Goal: Find specific page/section: Find specific page/section

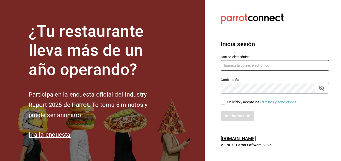
click at [250, 67] on input "text" at bounding box center [275, 65] width 108 height 11
type input "marichu.alduenda@grupocosteno.com"
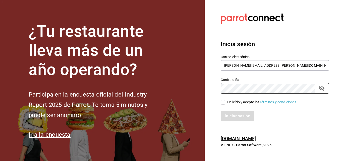
click at [222, 103] on input "He leído y acepto los Términos y condiciones." at bounding box center [223, 102] width 5 height 5
checkbox input "true"
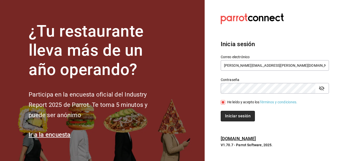
click at [236, 114] on button "Iniciar sesión" at bounding box center [238, 116] width 34 height 11
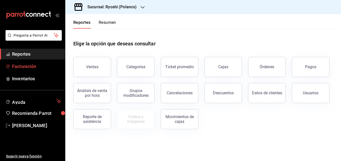
click at [22, 65] on span "Facturación" at bounding box center [36, 66] width 49 height 7
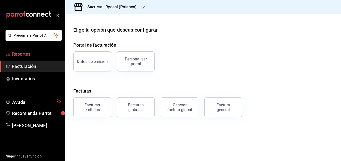
click at [24, 53] on span "Reportes" at bounding box center [36, 54] width 49 height 7
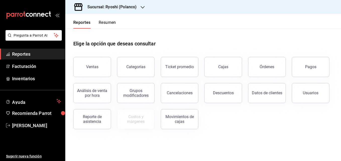
click at [112, 22] on button "Resumen" at bounding box center [107, 24] width 17 height 9
